Goal: Task Accomplishment & Management: Manage account settings

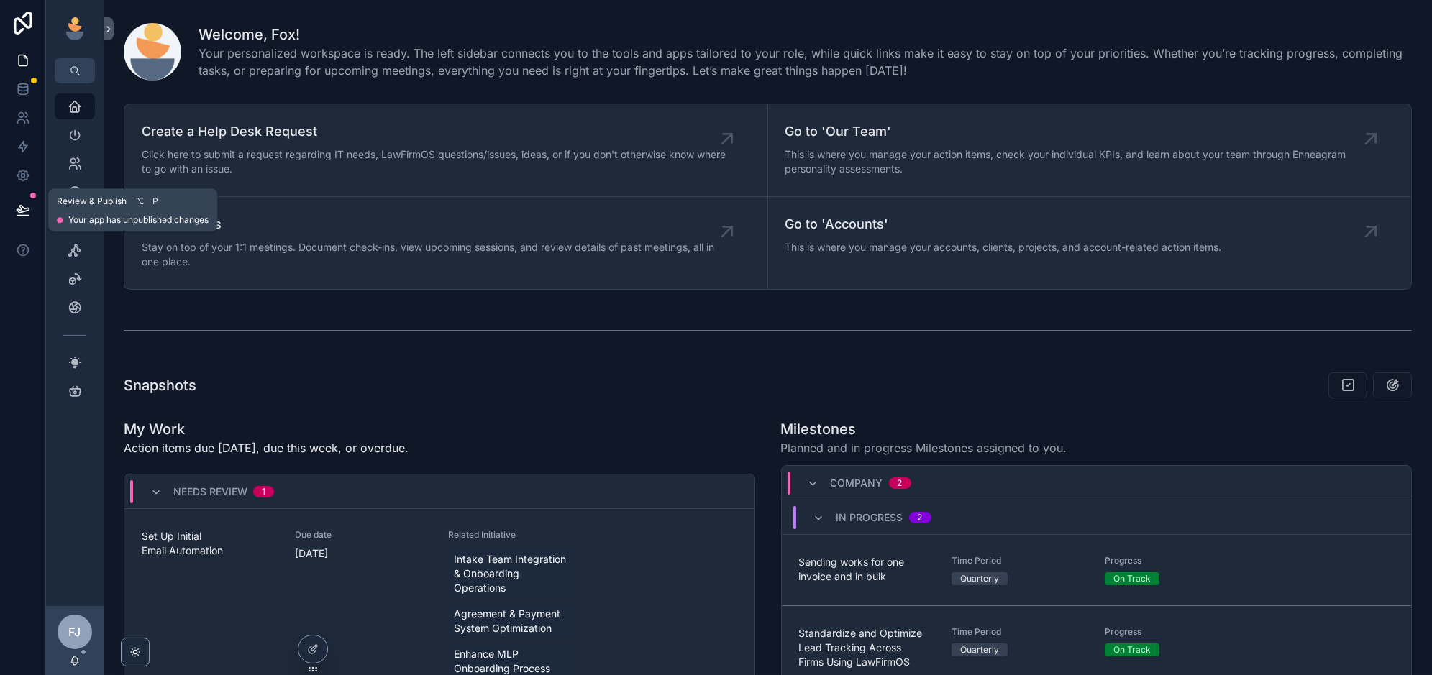
click at [17, 206] on icon at bounding box center [23, 210] width 14 height 14
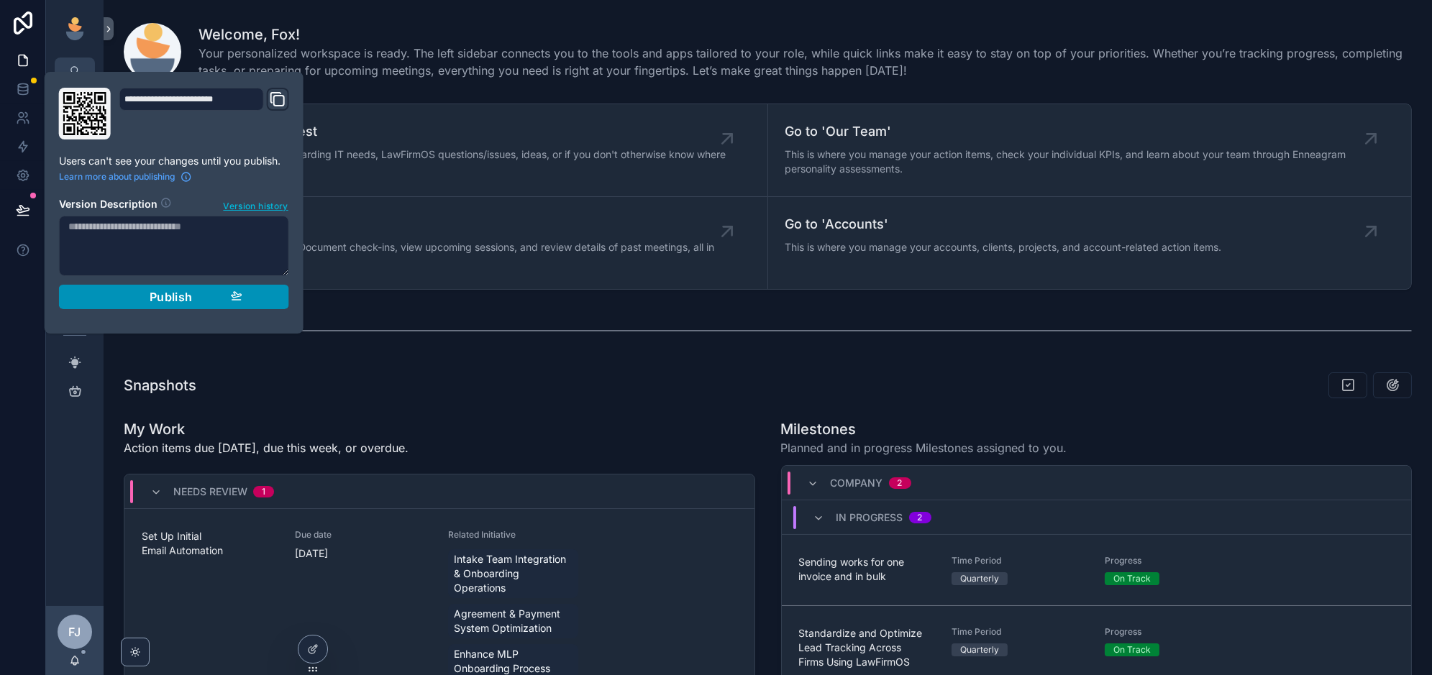
click at [158, 299] on span "Publish" at bounding box center [171, 297] width 43 height 14
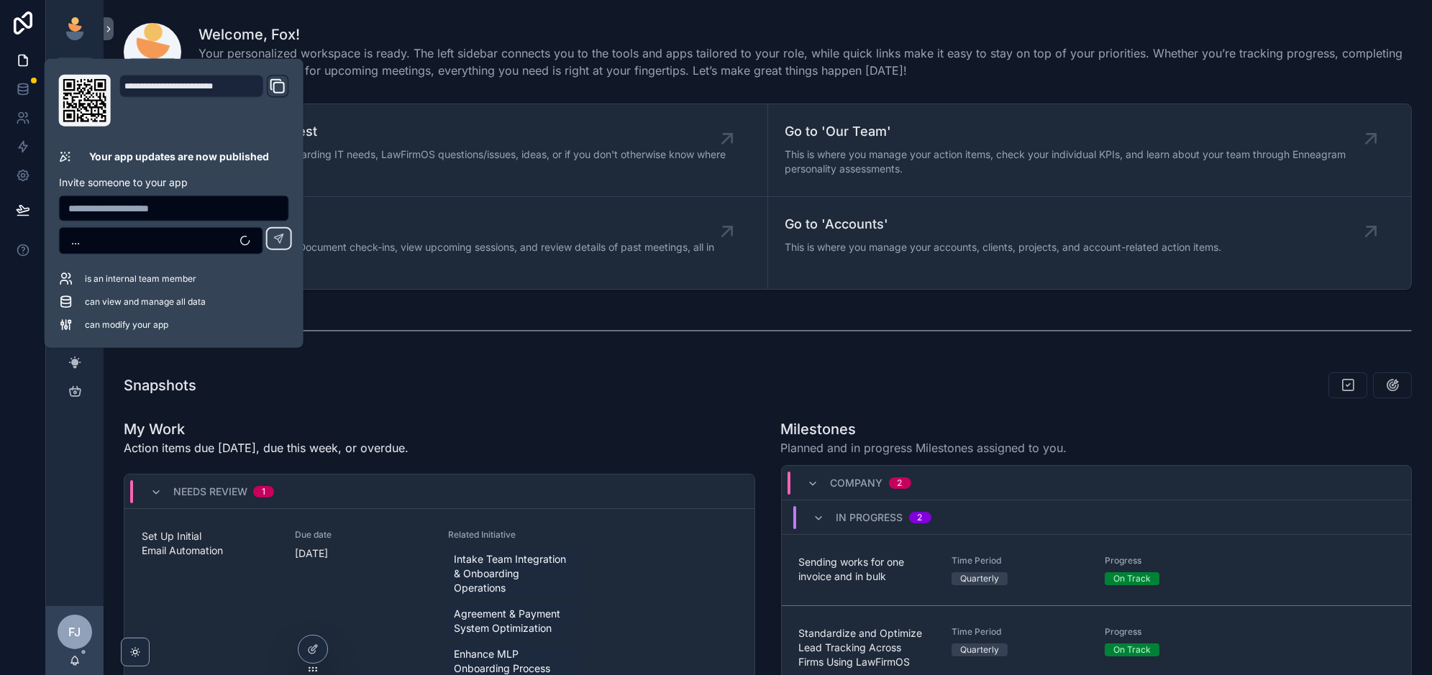
click at [516, 426] on div "My Work Action items due [DATE], due this week, or overdue." at bounding box center [439, 442] width 631 height 46
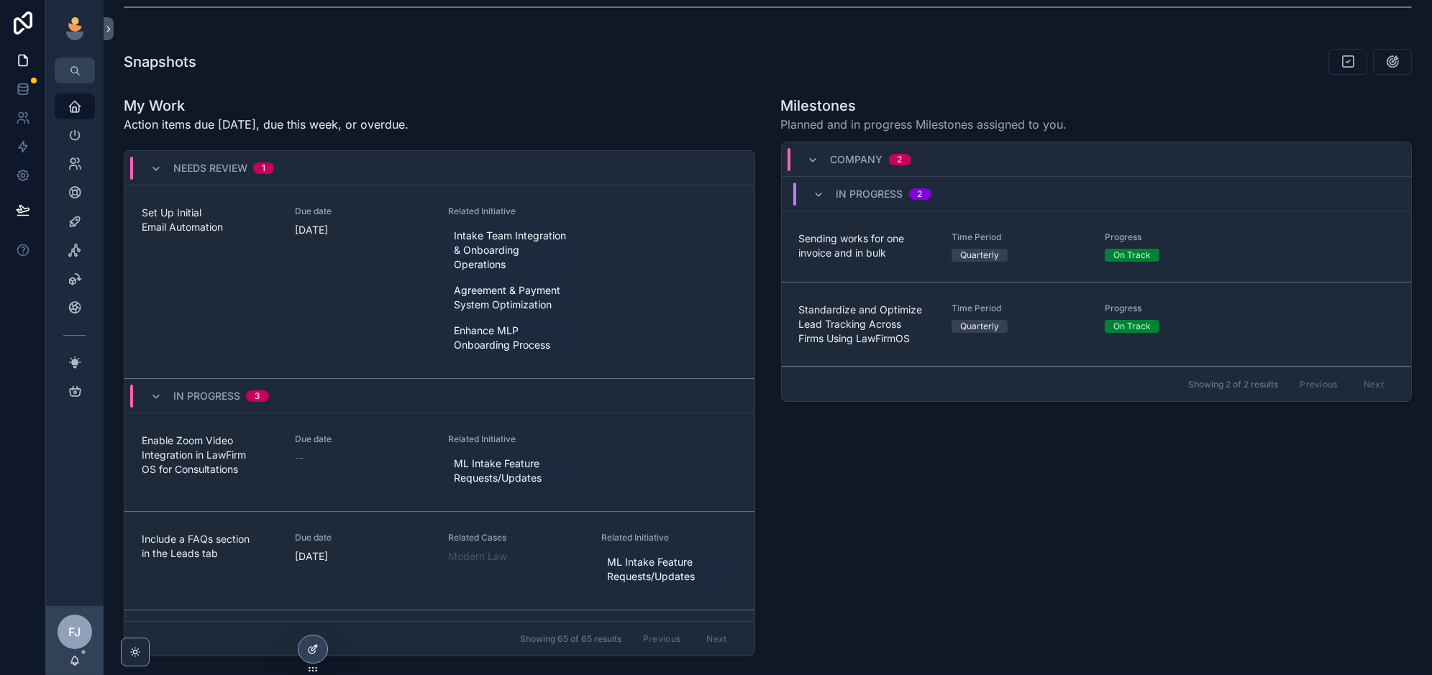
click at [311, 649] on icon at bounding box center [313, 650] width 12 height 12
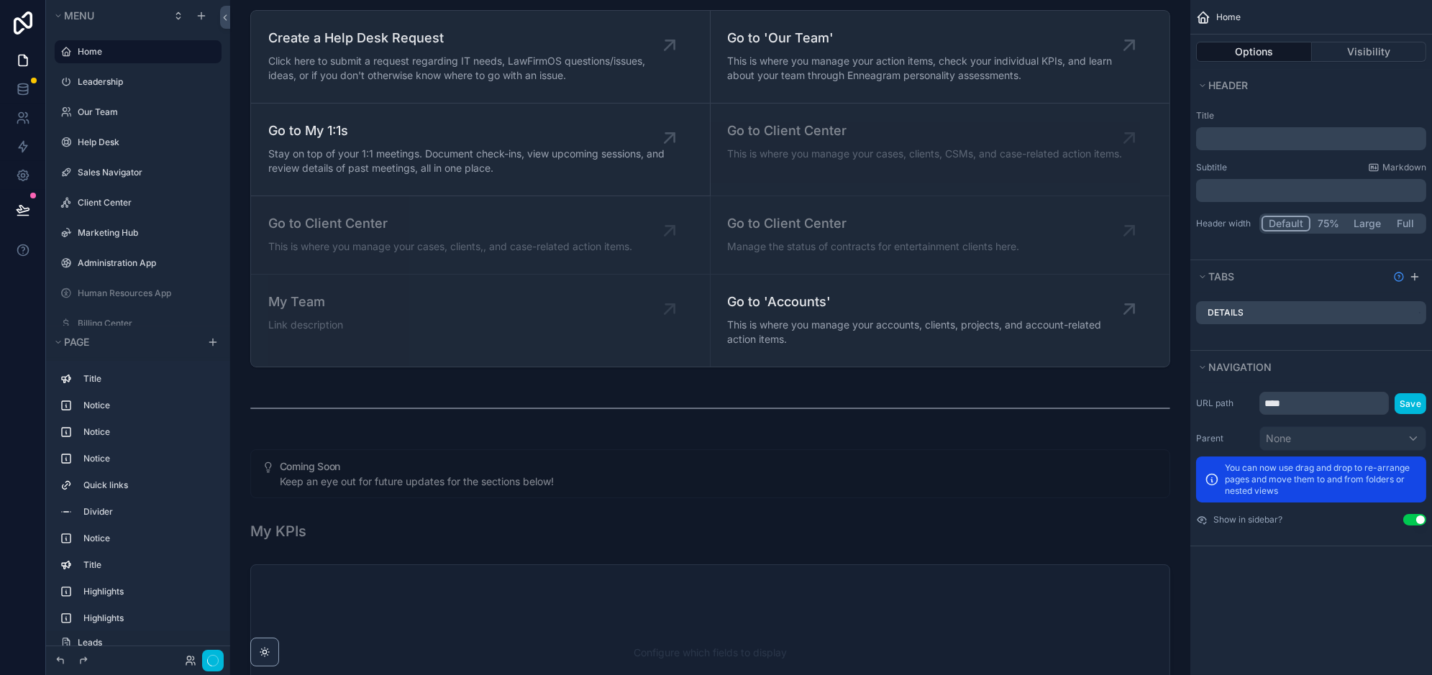
scroll to position [1219, 0]
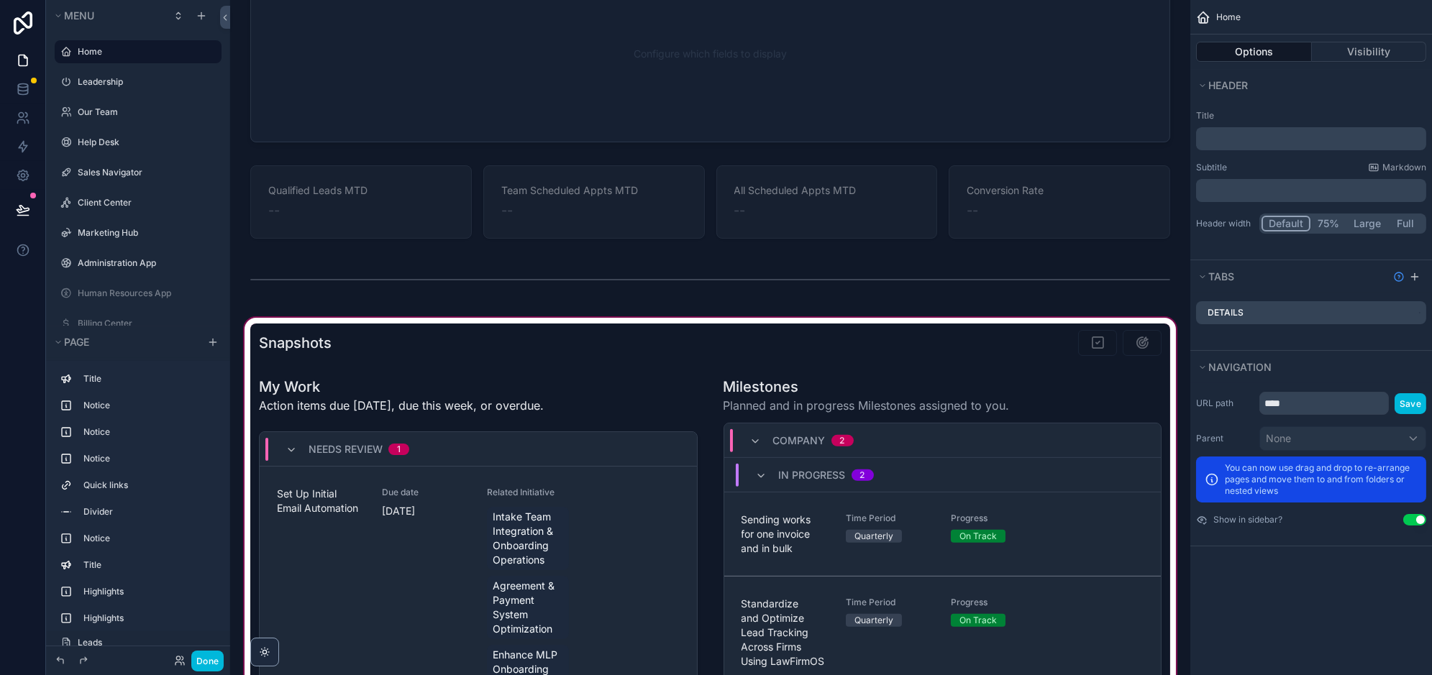
click at [526, 390] on div "scrollable content" at bounding box center [710, 636] width 937 height 643
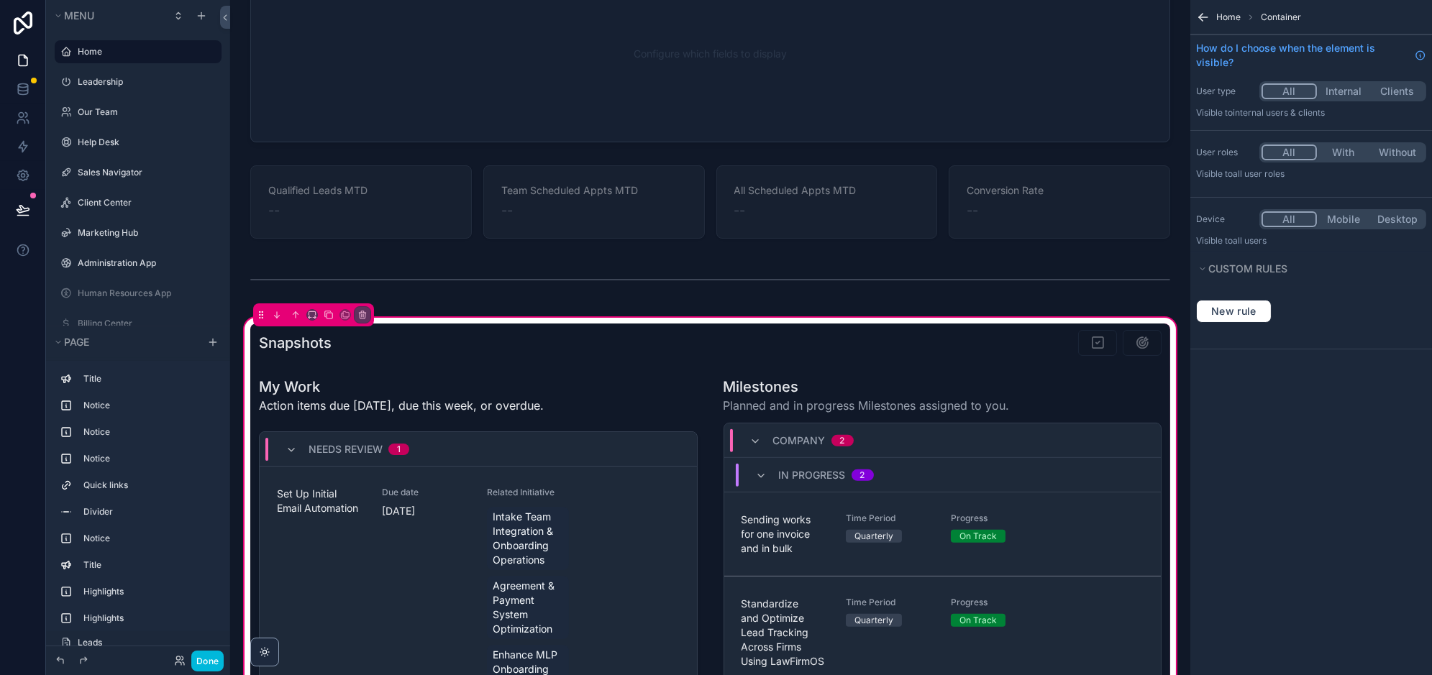
click at [549, 452] on div "Needs Review 1" at bounding box center [478, 449] width 437 height 35
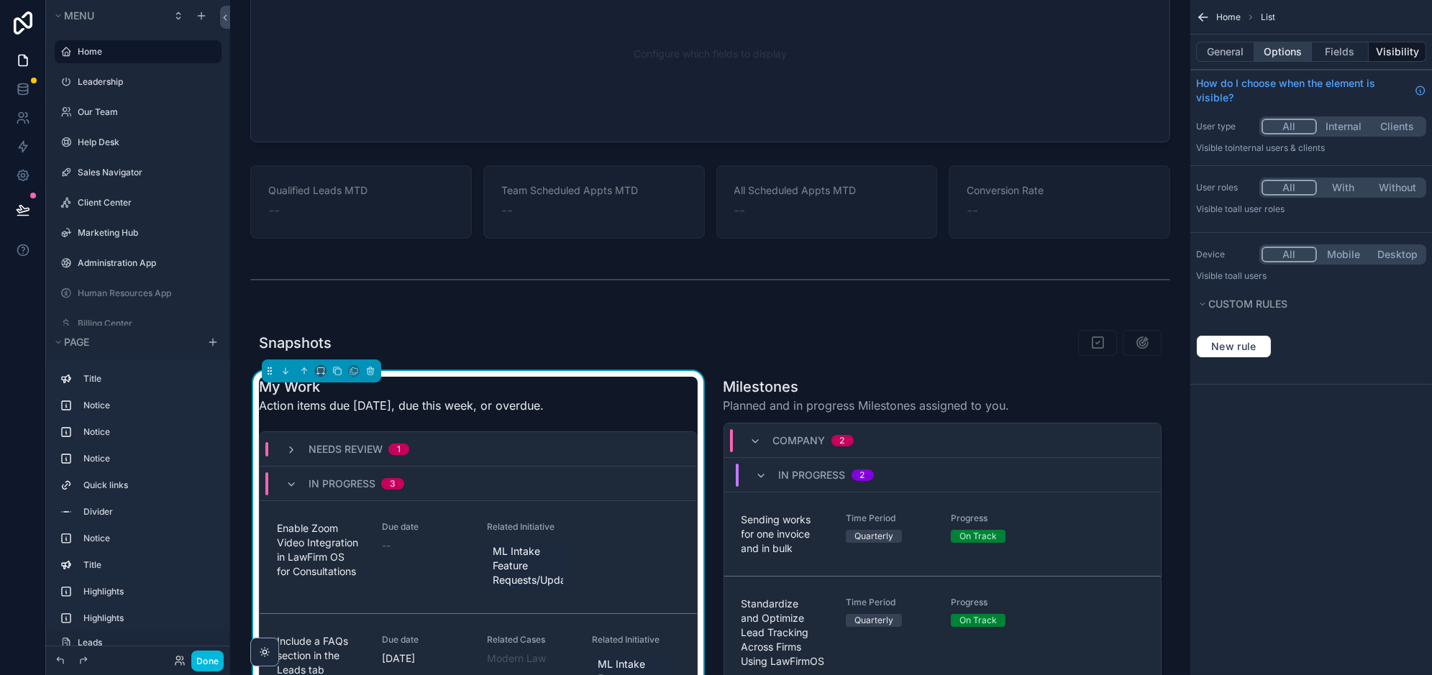
click at [1267, 56] on button "Options" at bounding box center [1283, 52] width 58 height 20
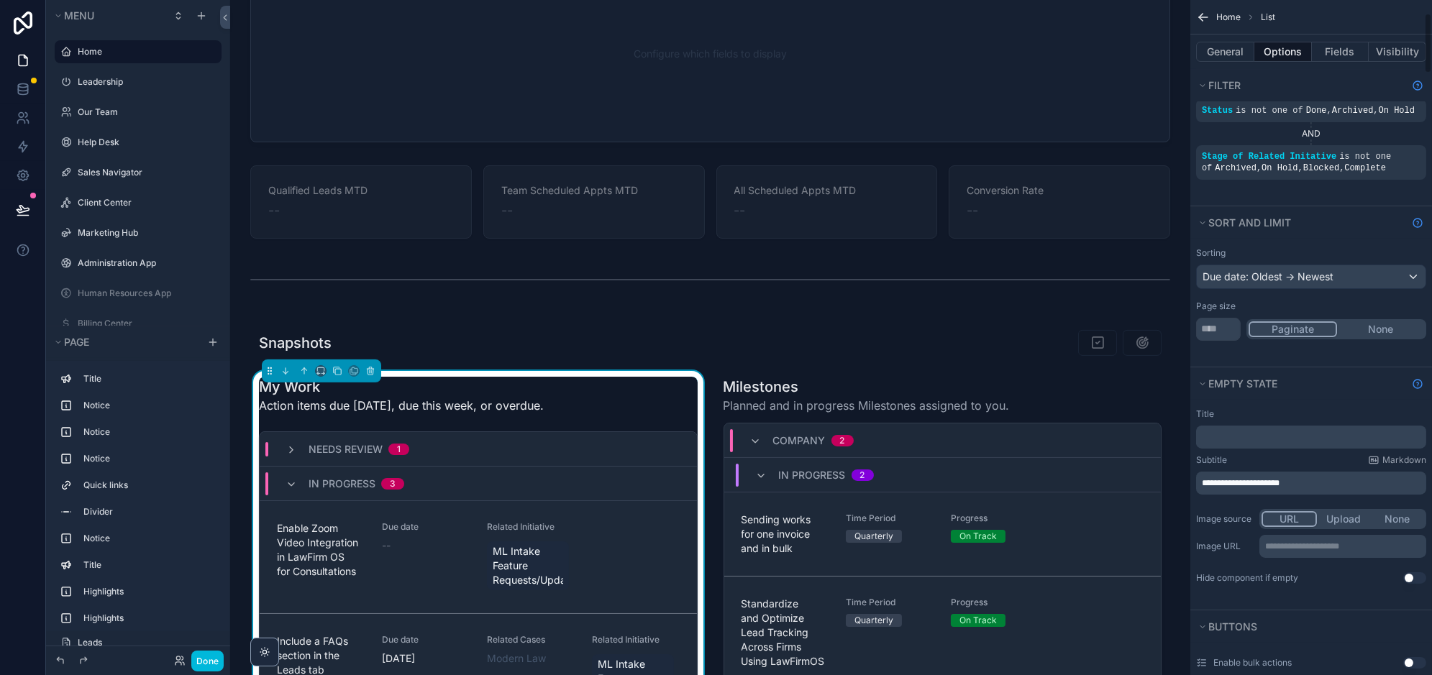
scroll to position [148, 0]
click at [1322, 272] on div "Due date: Oldest -> Newest" at bounding box center [1311, 279] width 229 height 23
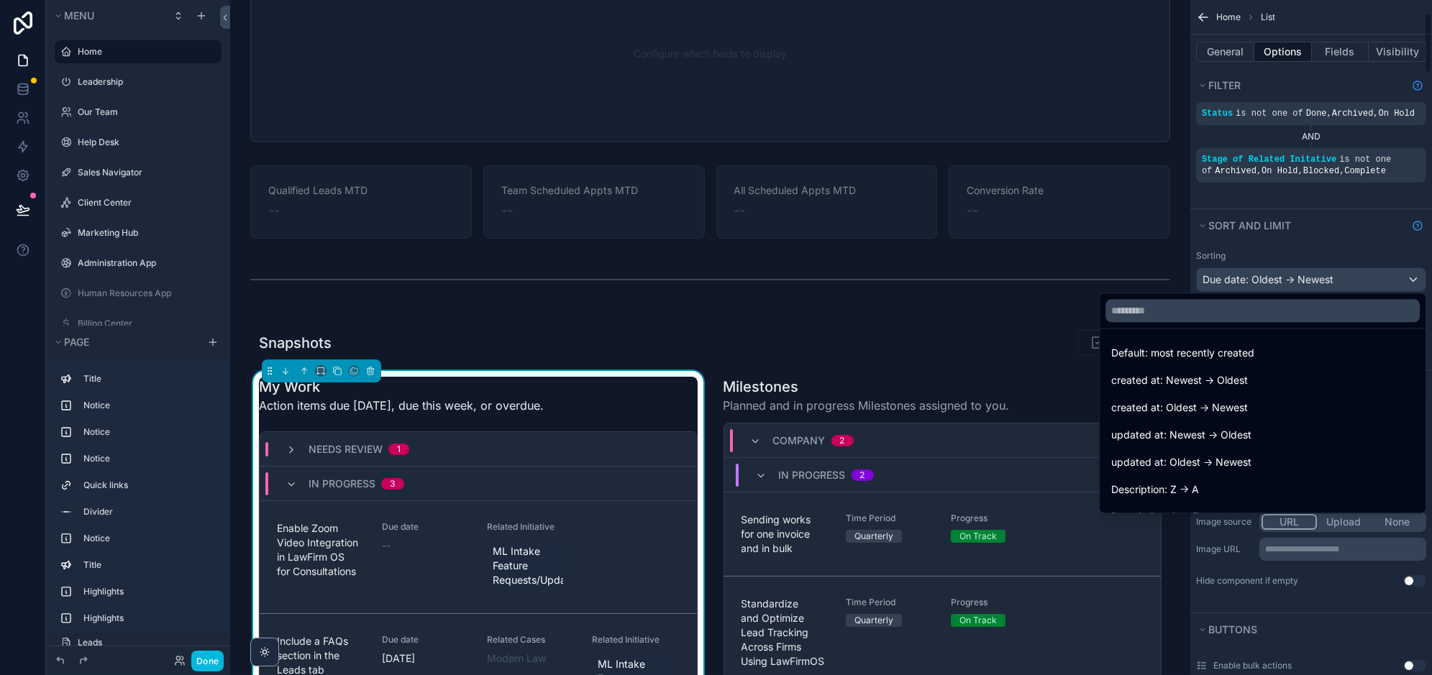
click at [1242, 248] on div "scrollable content" at bounding box center [716, 337] width 1432 height 675
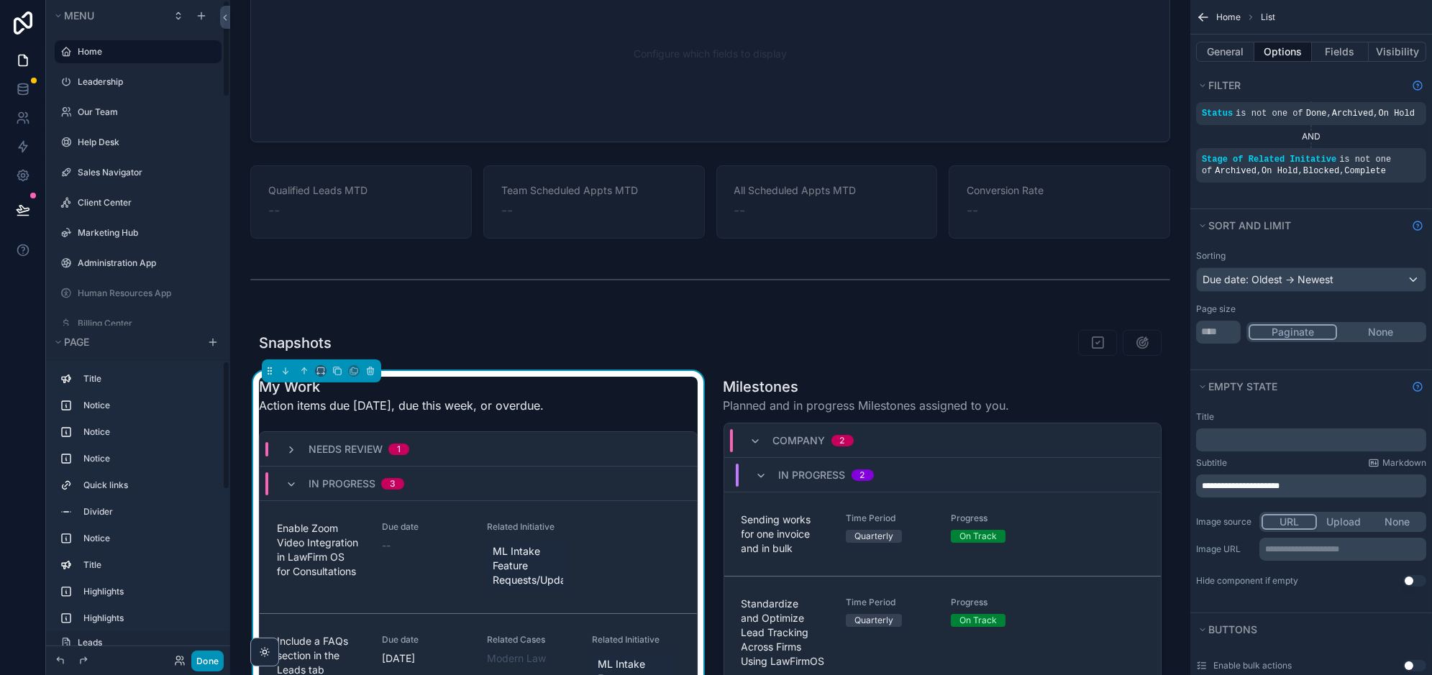
click at [204, 655] on button "Done" at bounding box center [207, 661] width 32 height 21
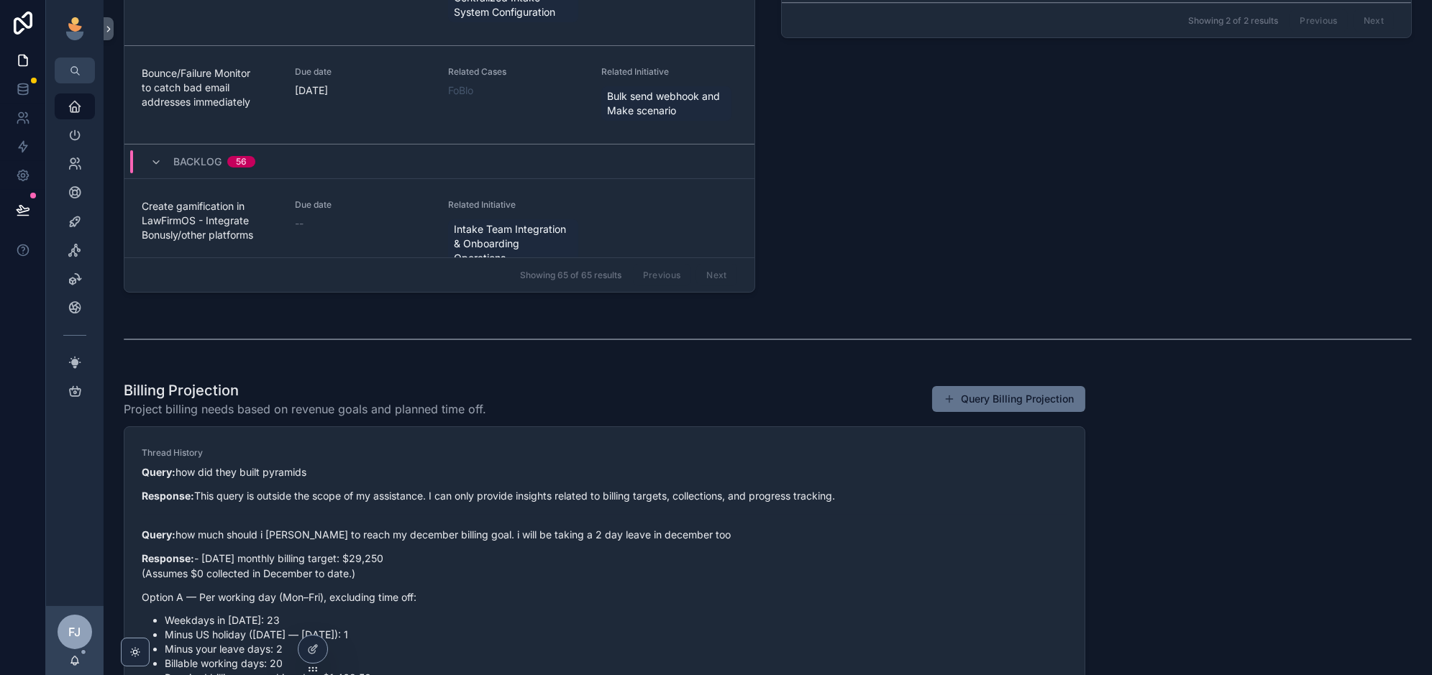
scroll to position [962, 0]
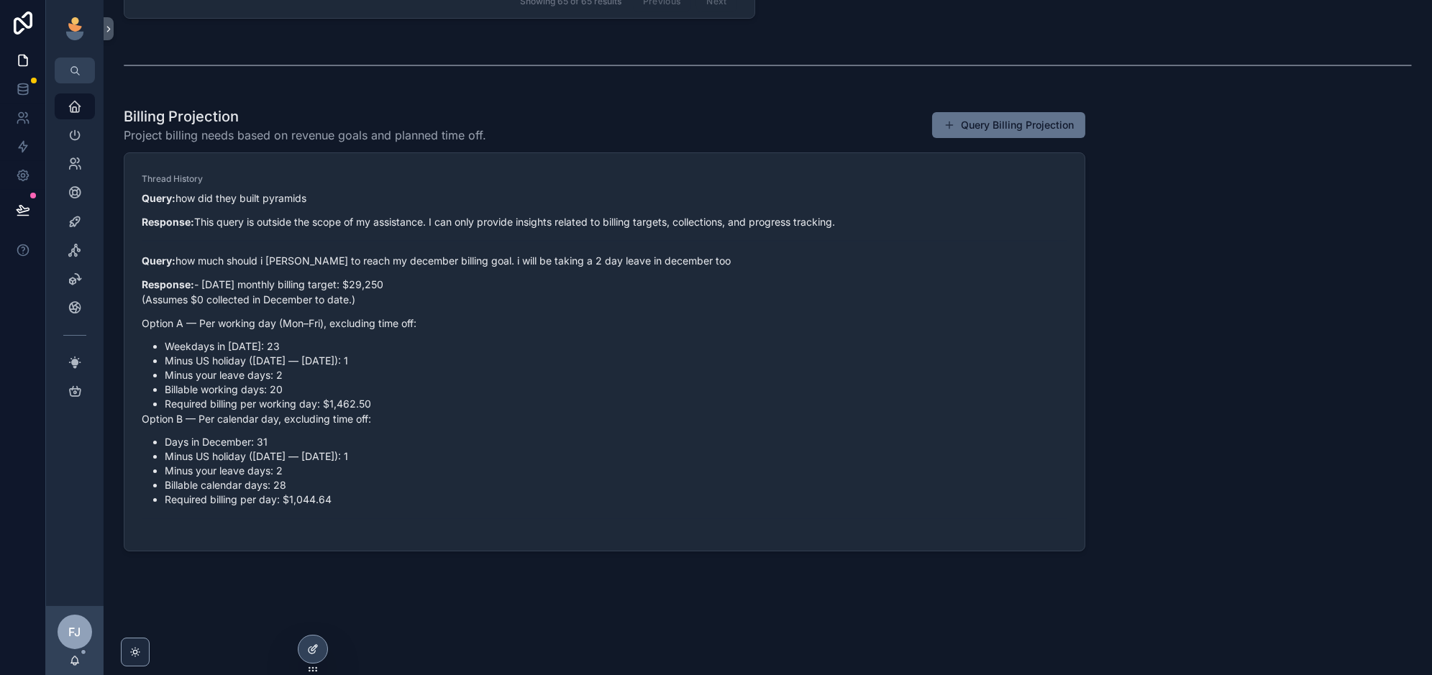
click at [311, 652] on icon at bounding box center [313, 650] width 12 height 12
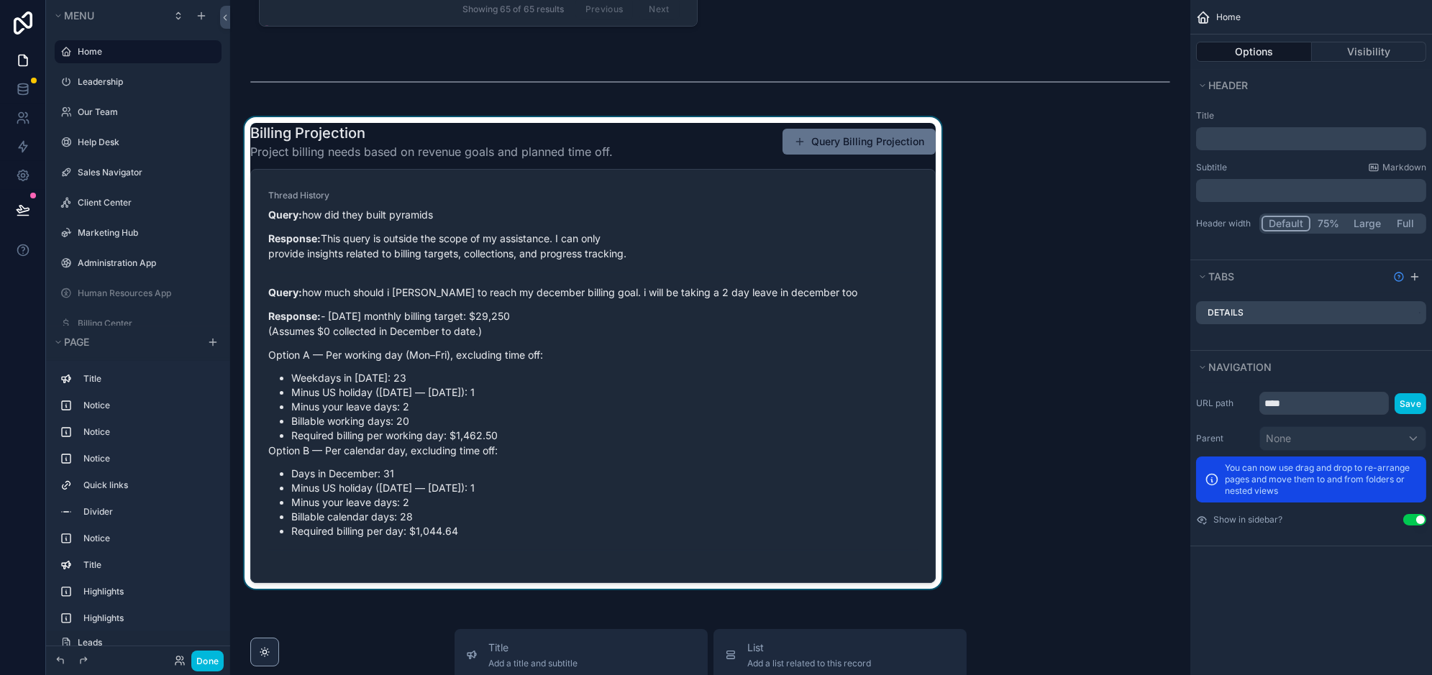
scroll to position [2210, 0]
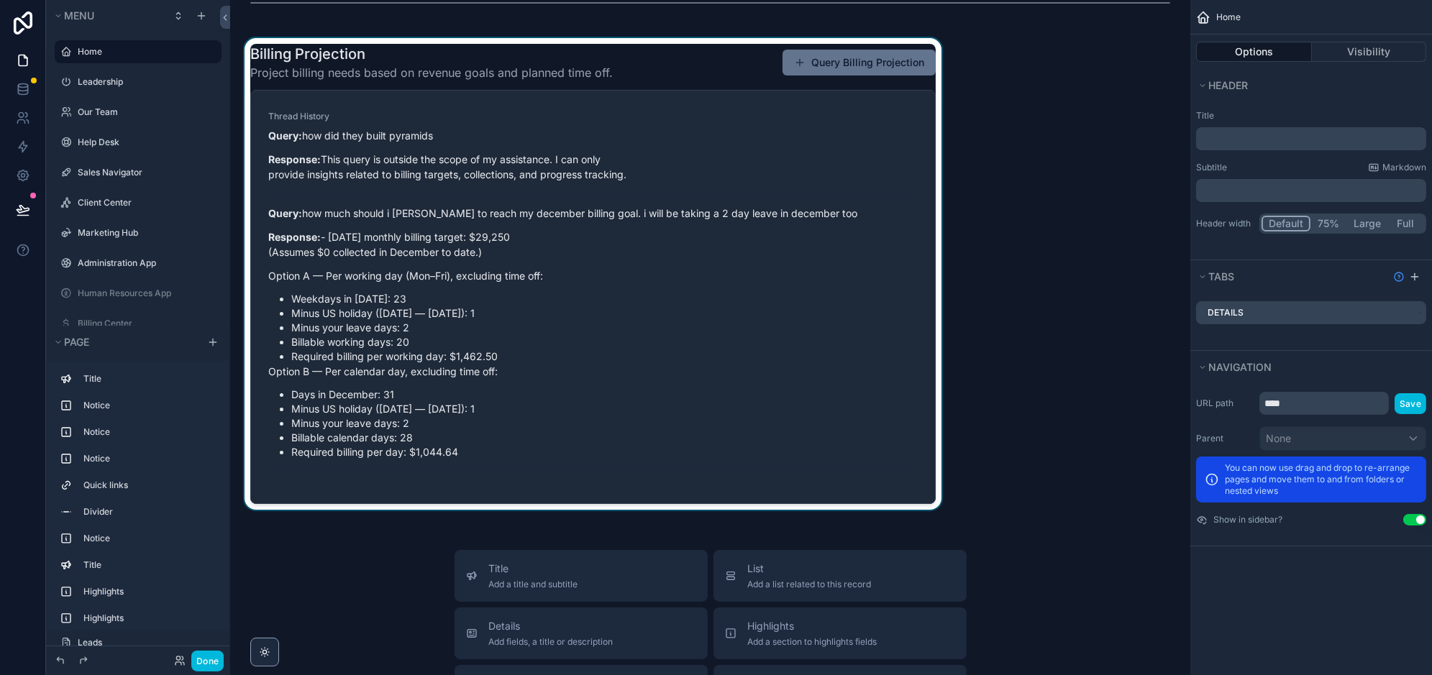
click at [407, 65] on div "scrollable content" at bounding box center [593, 277] width 703 height 478
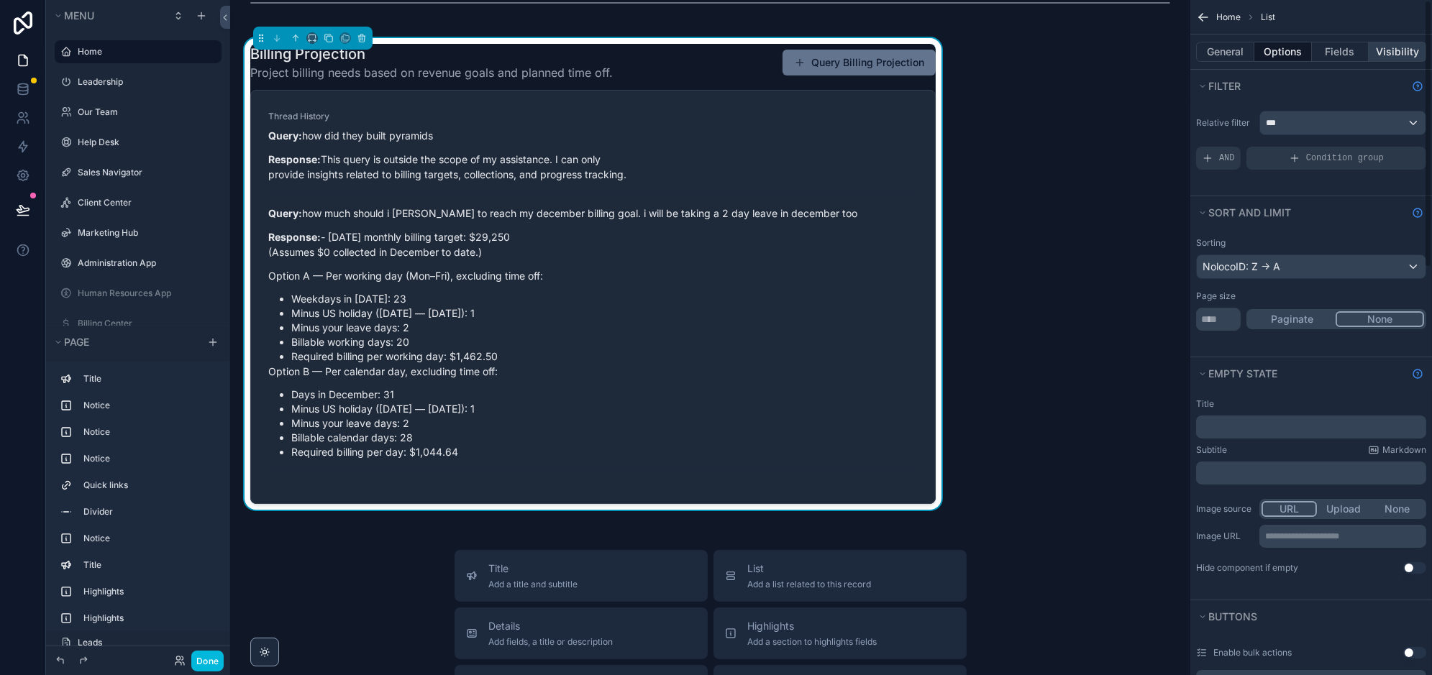
click at [1403, 61] on button "Visibility" at bounding box center [1398, 52] width 58 height 20
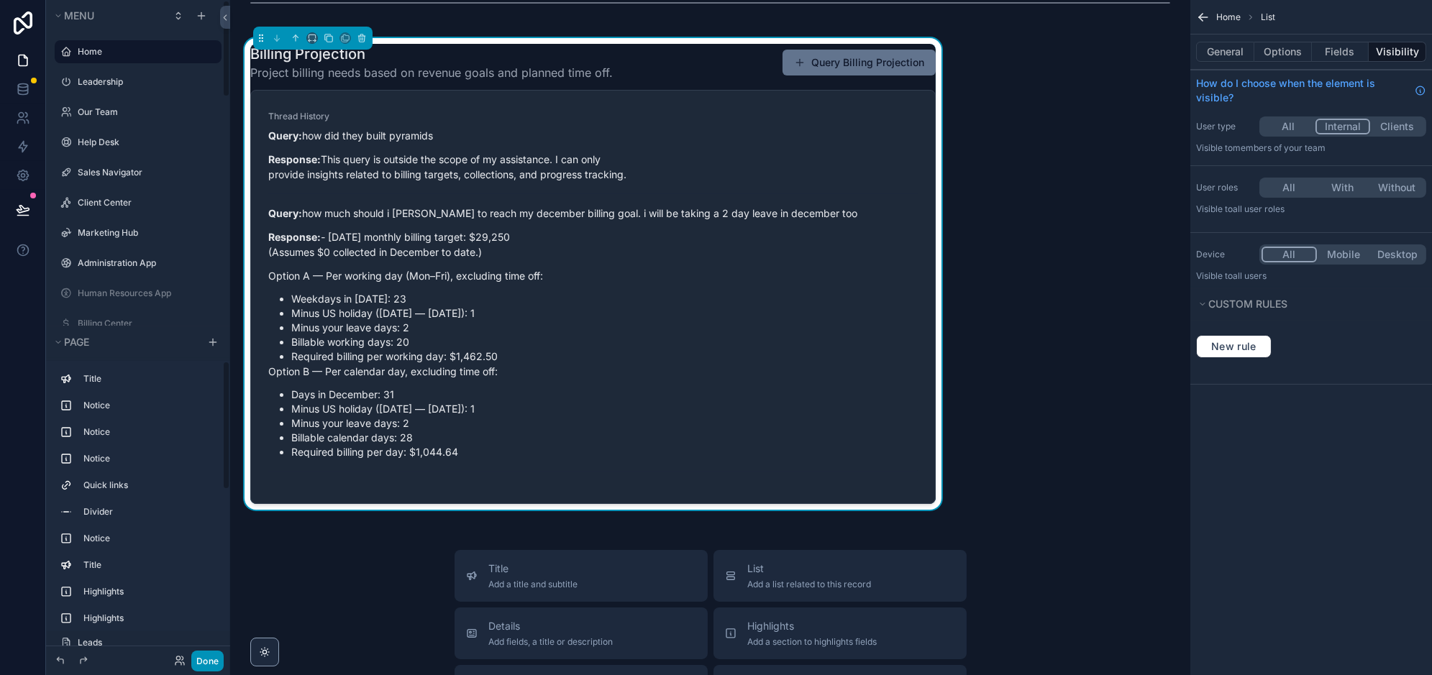
click at [214, 660] on button "Done" at bounding box center [207, 661] width 32 height 21
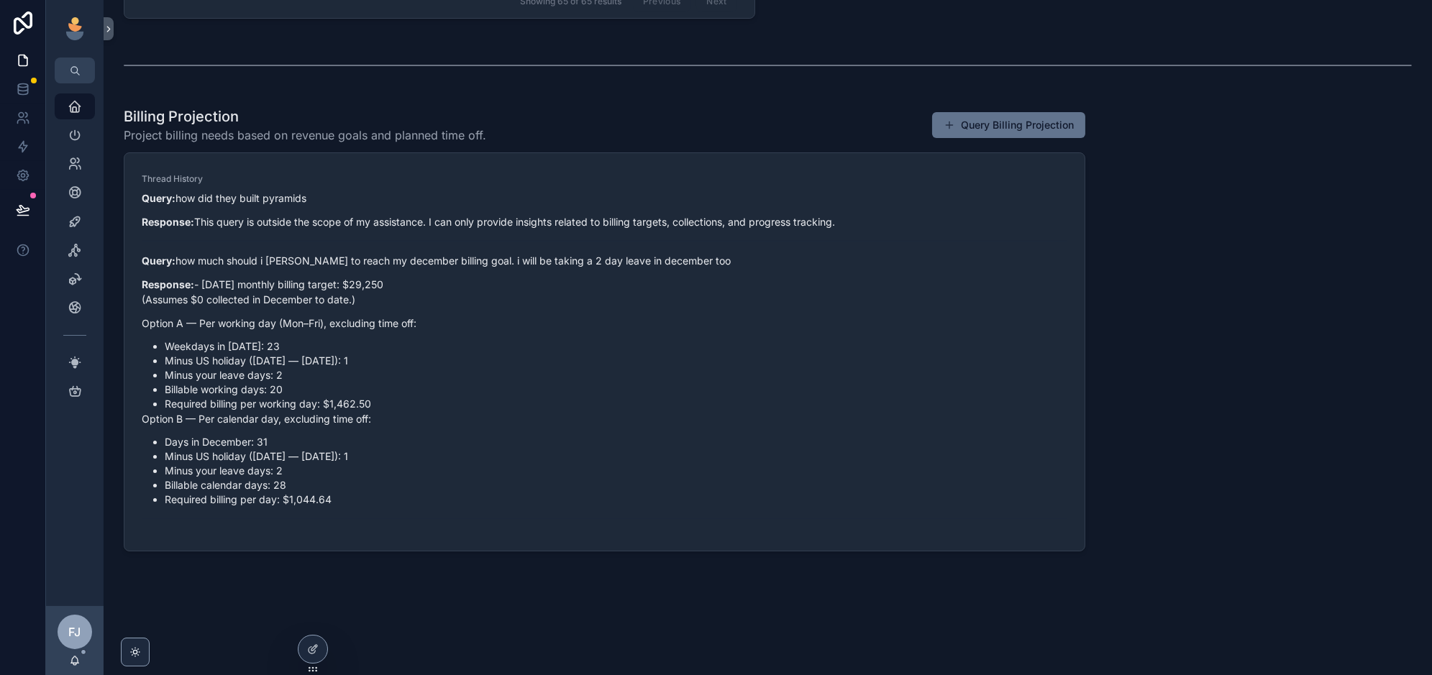
scroll to position [0, 0]
